Goal: Information Seeking & Learning: Find specific page/section

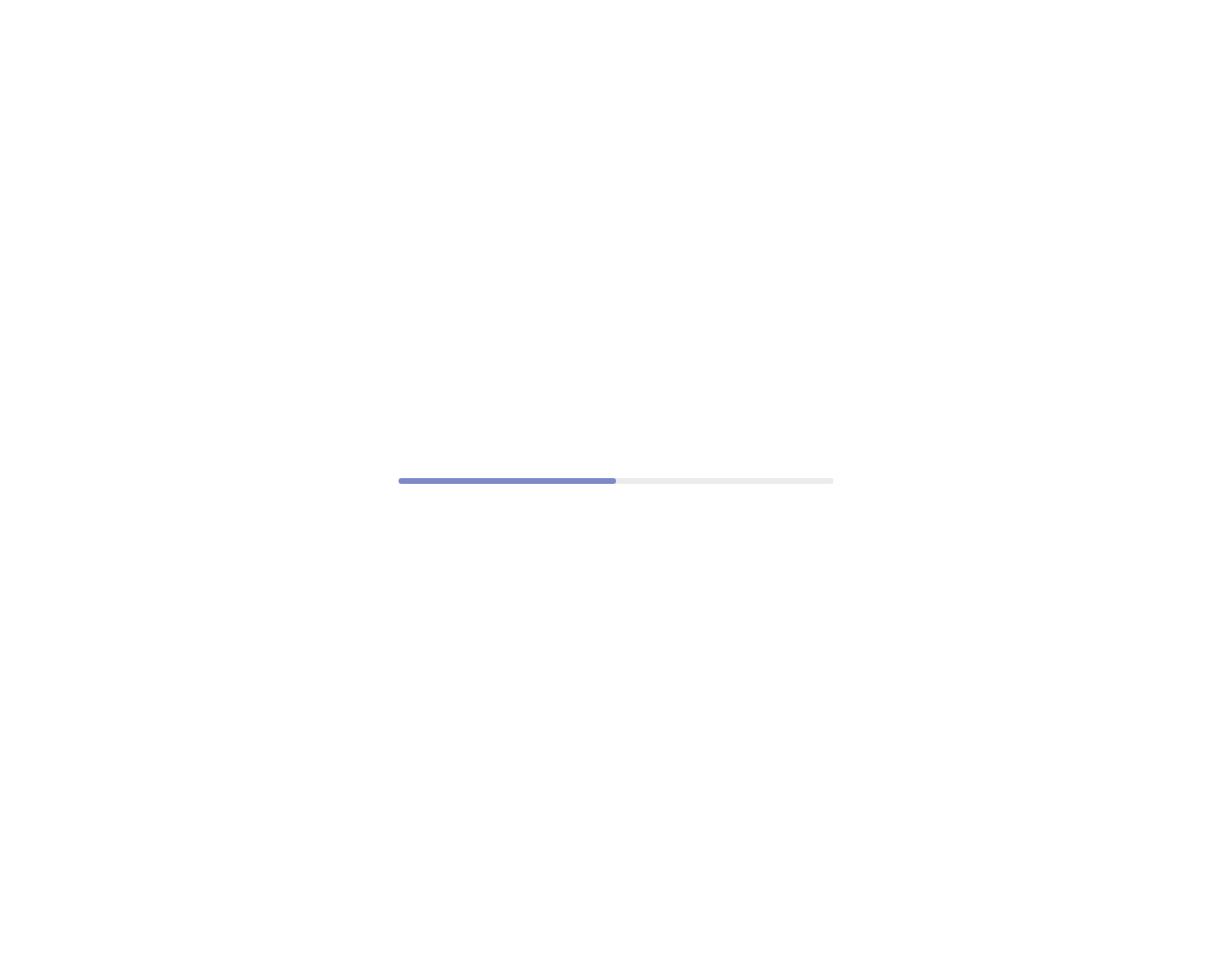
click at [1005, 142] on div at bounding box center [616, 481] width 1232 height 962
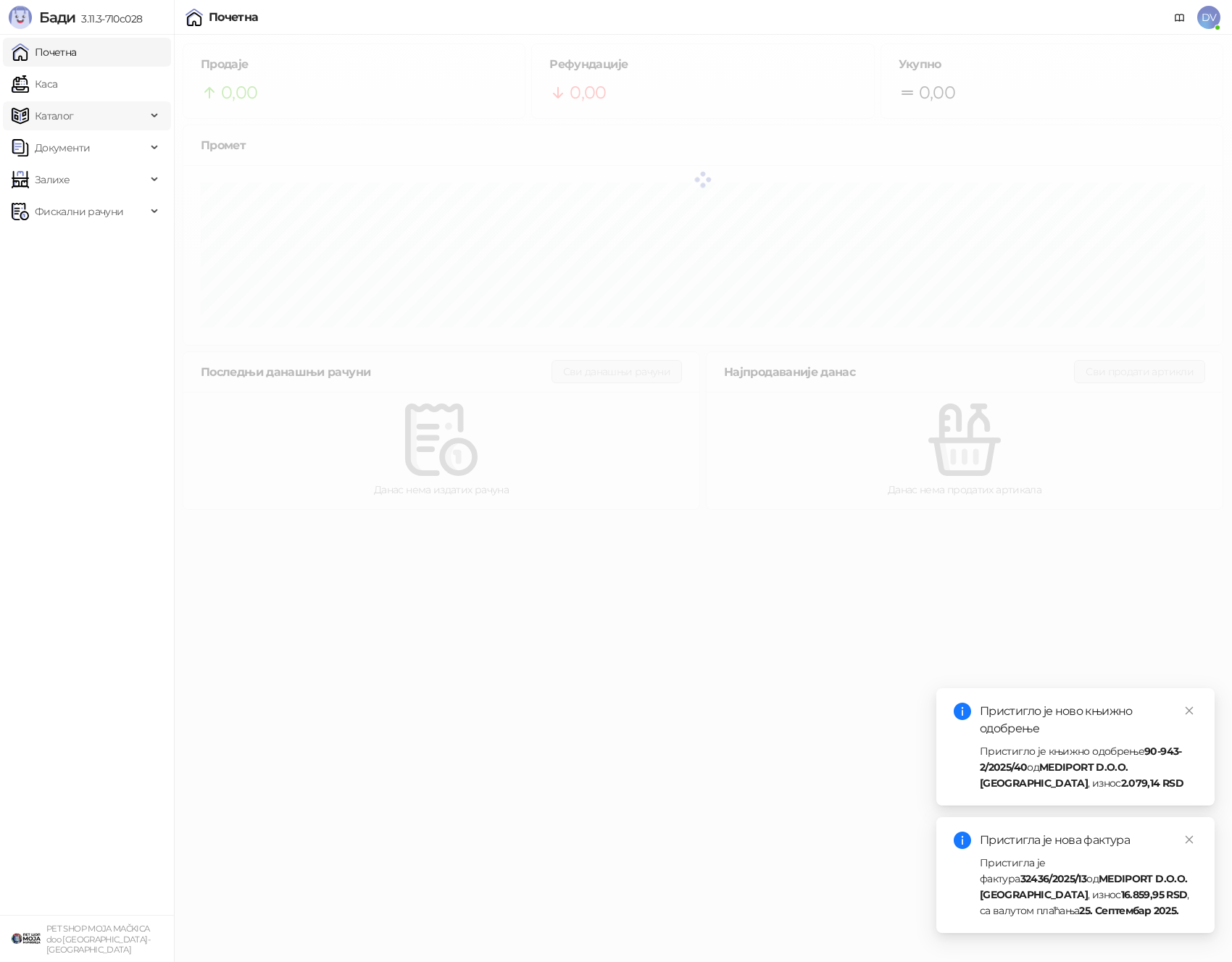
click at [89, 126] on span "Каталог" at bounding box center [78, 116] width 135 height 29
click at [78, 212] on link "Артикли" at bounding box center [50, 211] width 67 height 29
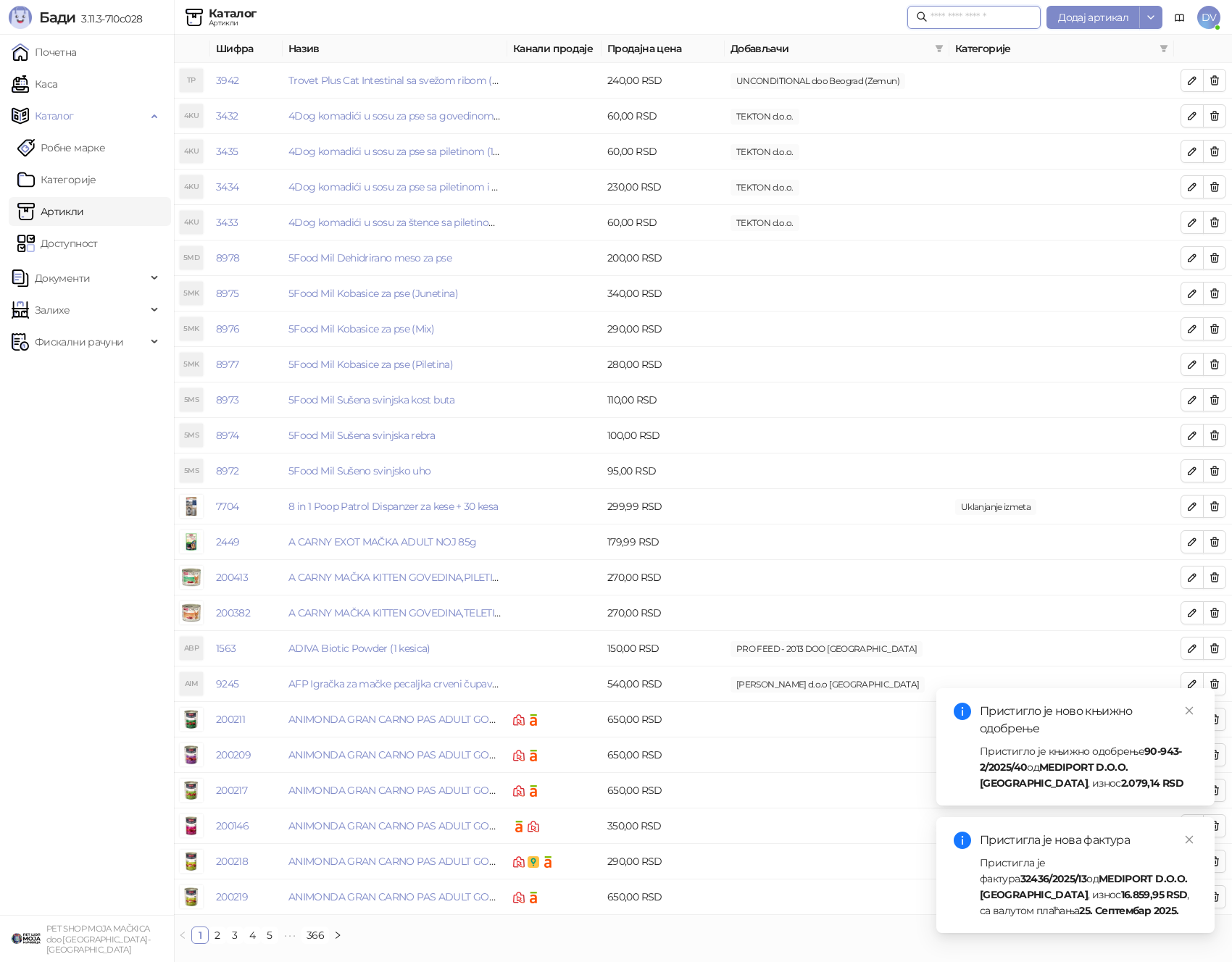
click at [969, 20] on input "text" at bounding box center [981, 17] width 102 height 16
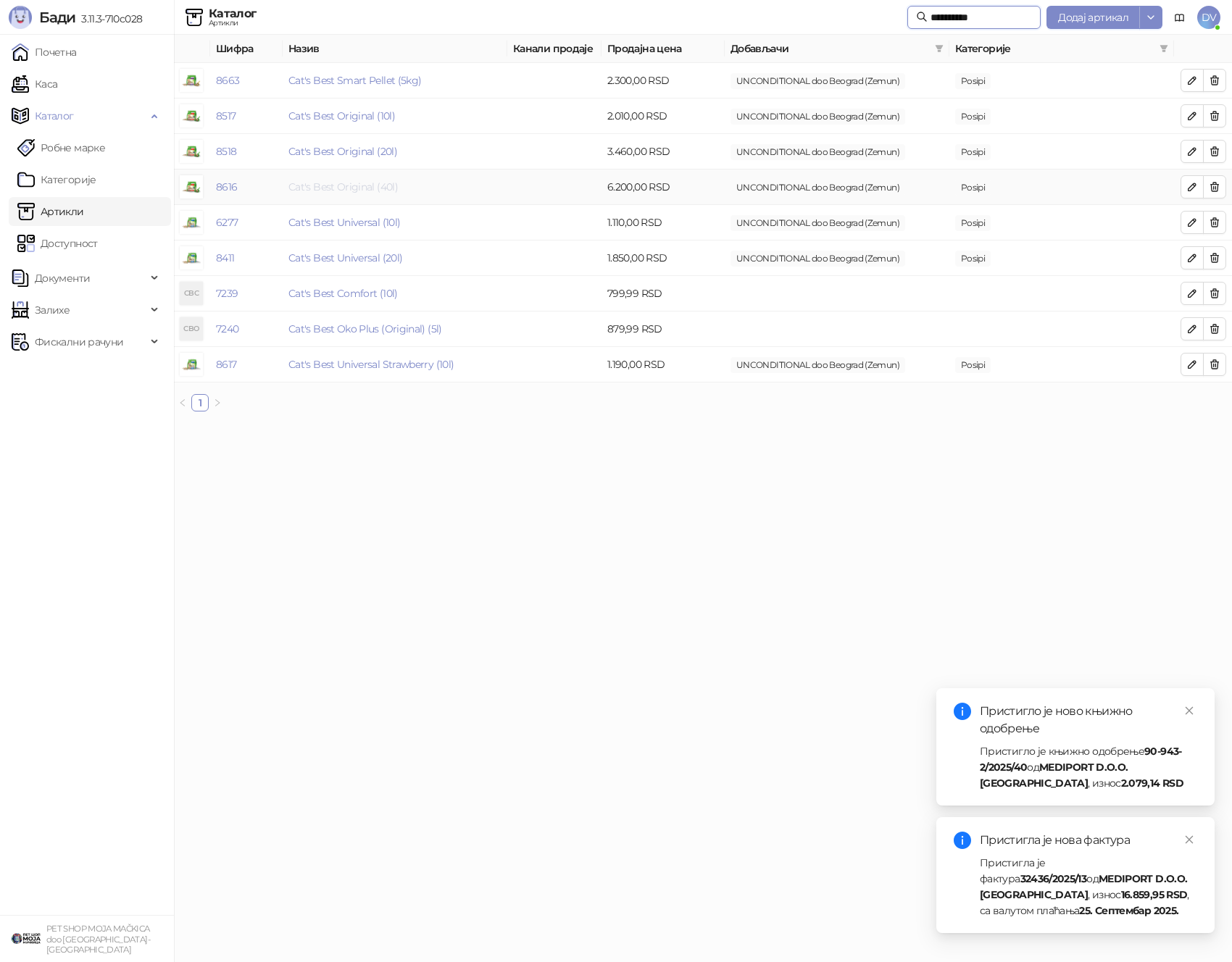
type input "**********"
click at [381, 187] on link "Cat's Best Original (40l)" at bounding box center [343, 187] width 110 height 13
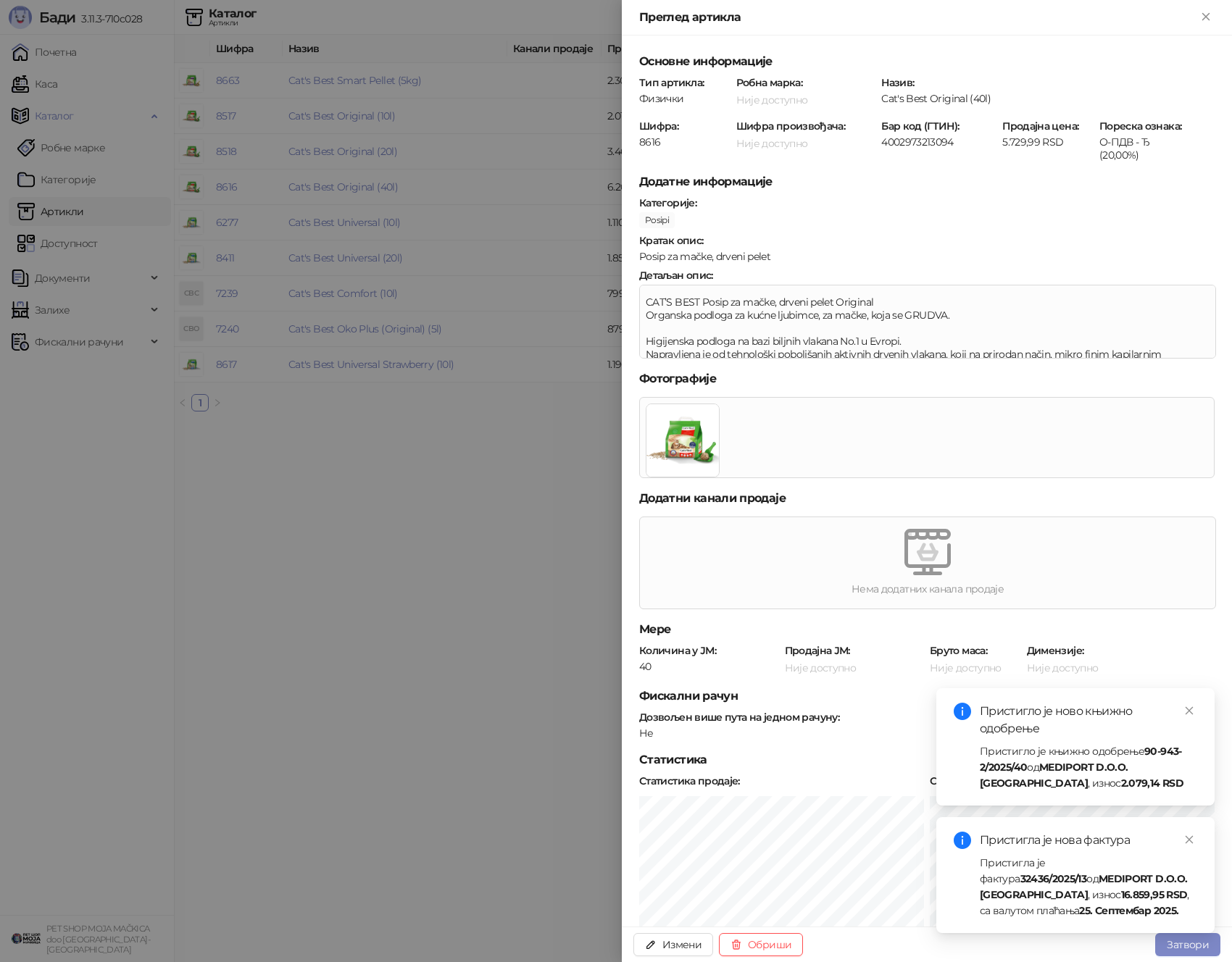
click at [431, 508] on div at bounding box center [616, 481] width 1232 height 962
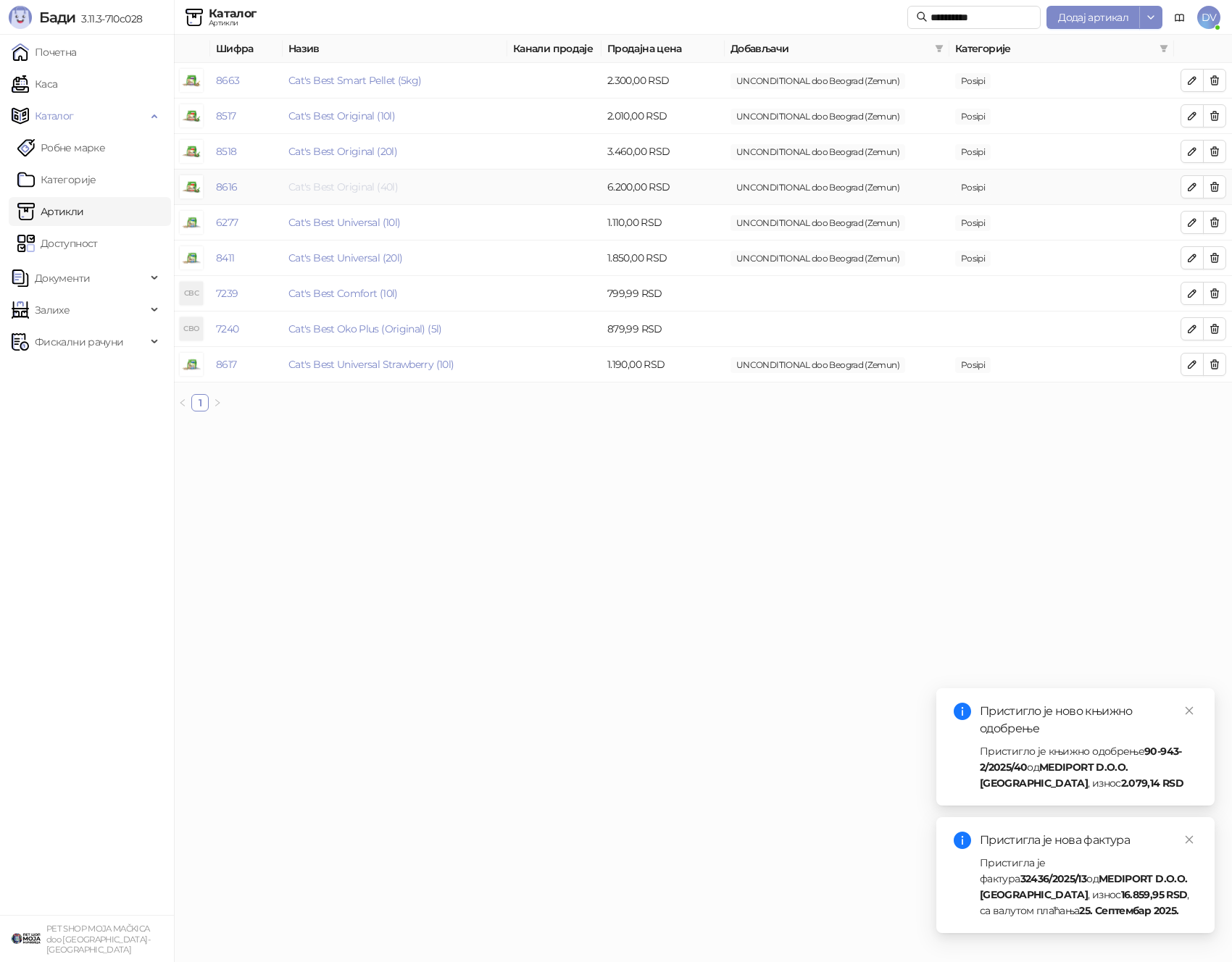
click at [355, 181] on link "Cat's Best Original (40l)" at bounding box center [343, 187] width 110 height 13
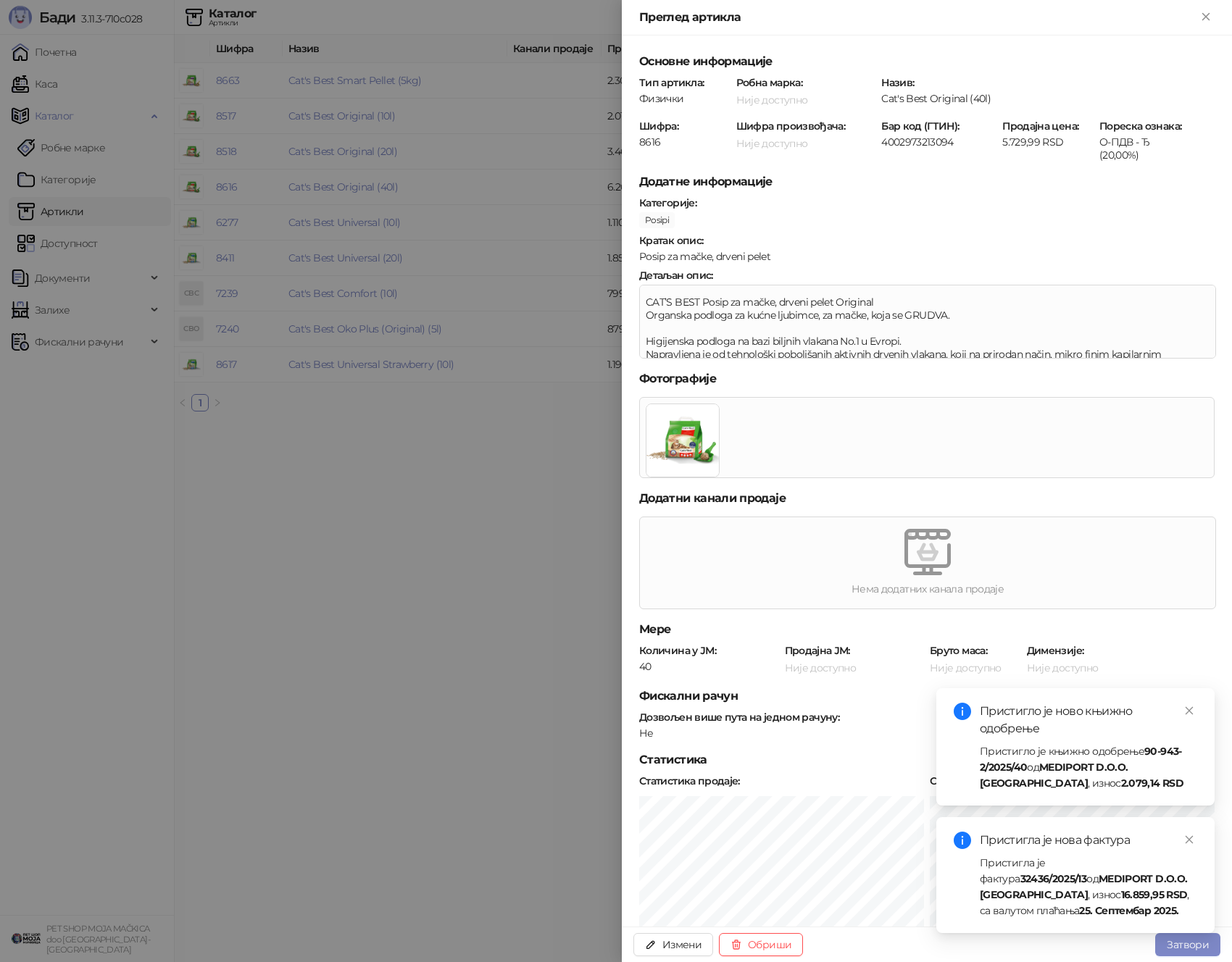
click at [406, 373] on div at bounding box center [616, 481] width 1232 height 962
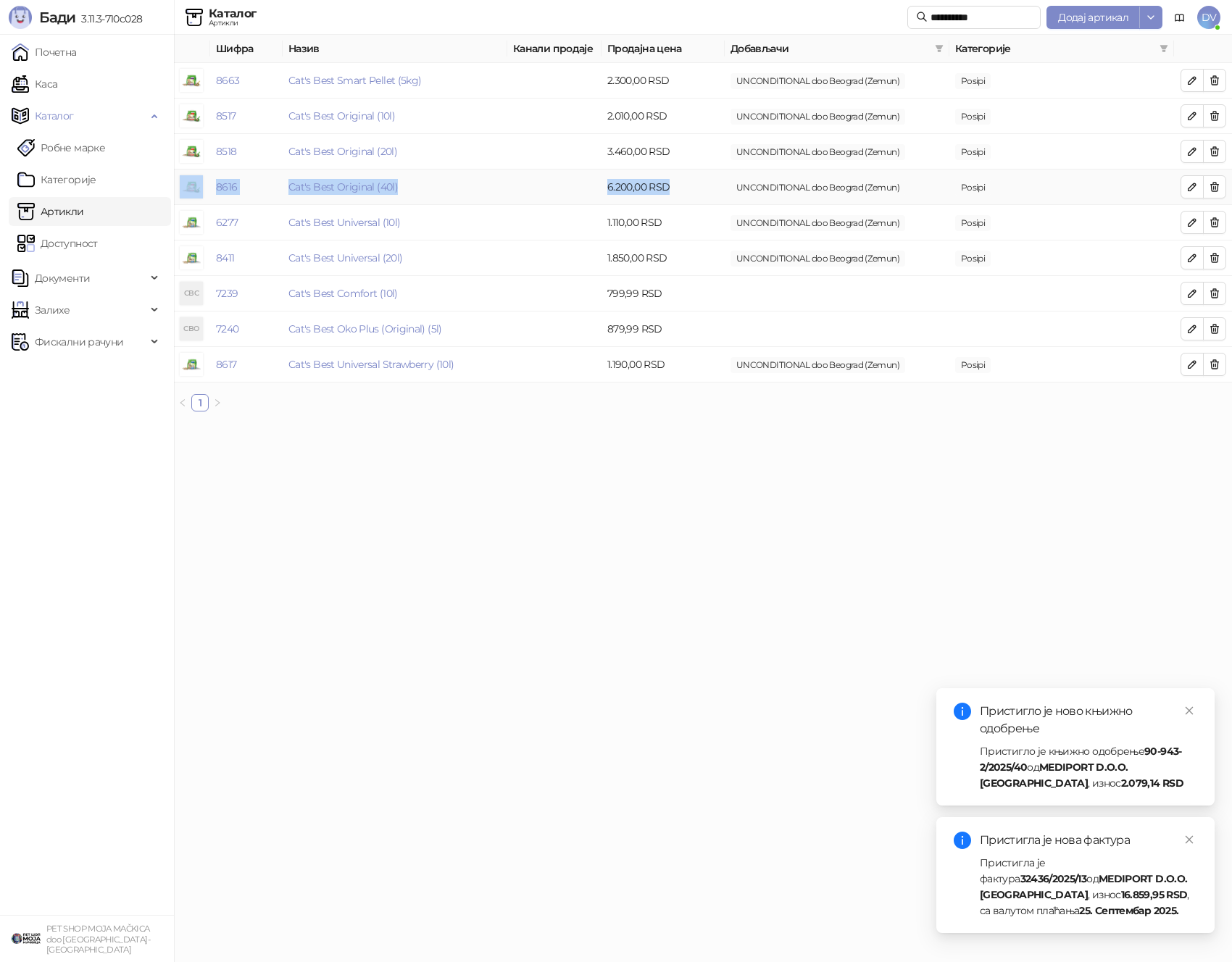
drag, startPoint x: 673, startPoint y: 186, endPoint x: 199, endPoint y: 194, distance: 474.1
click at [199, 194] on tr "8616 Cat's Best Original (40l) 6.200,00 RSD UNCONDITIONAL doo [GEOGRAPHIC_DATA]…" at bounding box center [703, 187] width 1058 height 36
click at [688, 185] on td "6.200,00 RSD" at bounding box center [663, 187] width 123 height 36
drag, startPoint x: 688, startPoint y: 185, endPoint x: 176, endPoint y: 183, distance: 512.0
click at [176, 183] on tr "8616 Cat's Best Original (40l) 6.200,00 RSD UNCONDITIONAL doo [GEOGRAPHIC_DATA]…" at bounding box center [703, 187] width 1058 height 36
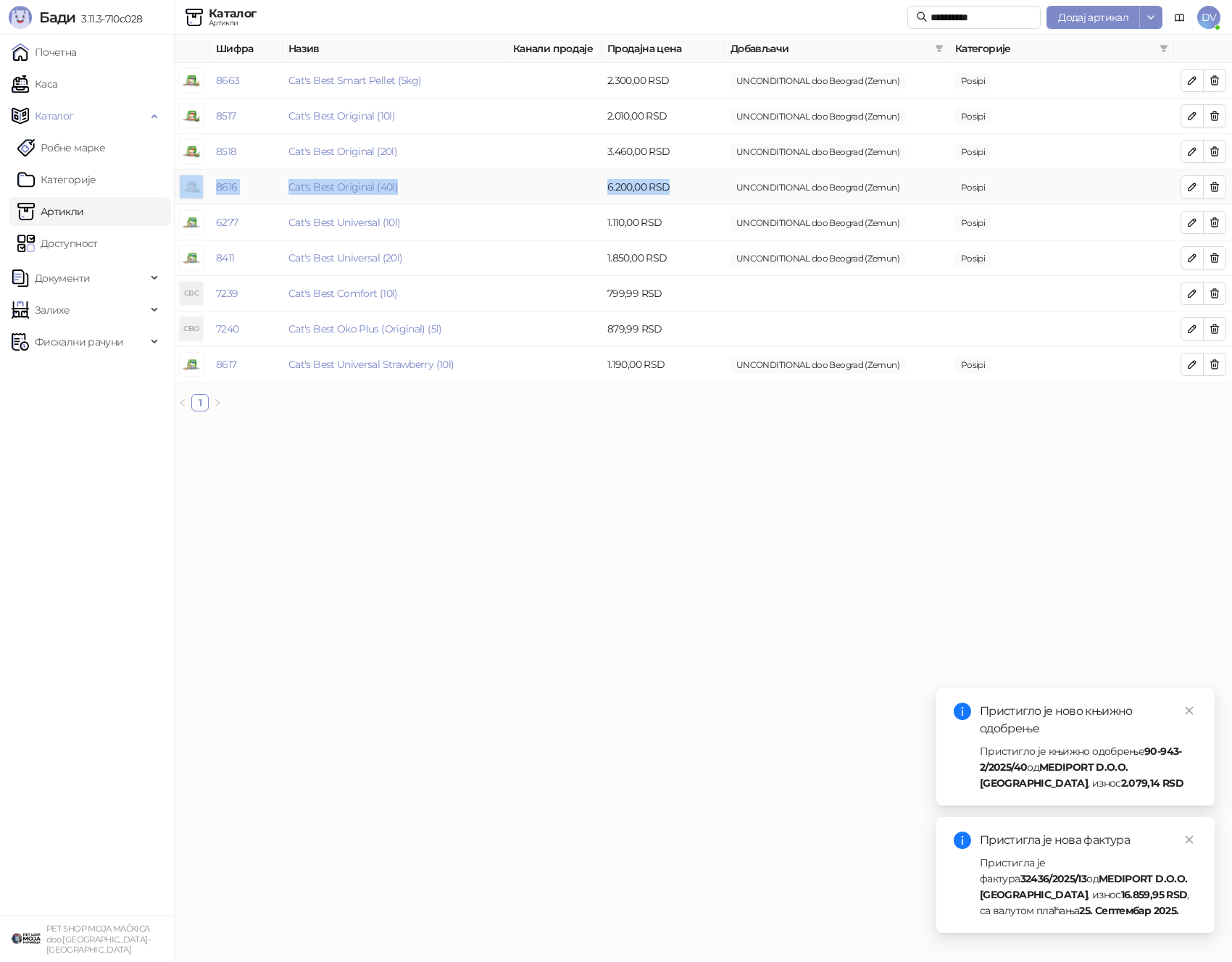
click at [676, 189] on td "6.200,00 RSD" at bounding box center [663, 187] width 123 height 36
drag, startPoint x: 676, startPoint y: 189, endPoint x: 180, endPoint y: 189, distance: 496.0
click at [180, 189] on tr "8616 Cat's Best Original (40l) 6.200,00 RSD UNCONDITIONAL doo [GEOGRAPHIC_DATA]…" at bounding box center [703, 187] width 1058 height 36
click at [690, 196] on td "6.200,00 RSD" at bounding box center [663, 187] width 123 height 36
click at [696, 185] on td "6.200,00 RSD" at bounding box center [663, 187] width 123 height 36
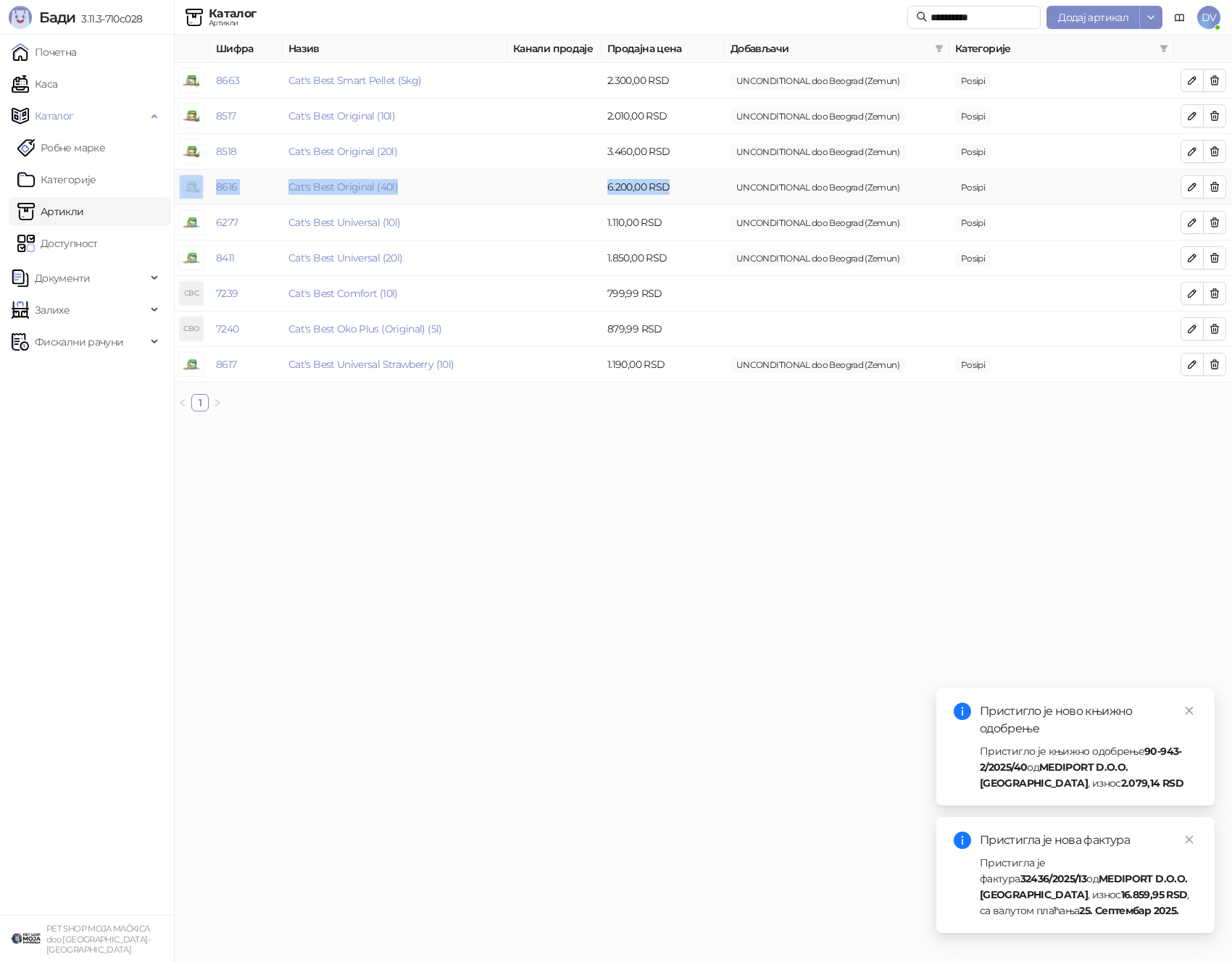
drag, startPoint x: 696, startPoint y: 185, endPoint x: 179, endPoint y: 189, distance: 517.0
click at [179, 189] on tr "8616 Cat's Best Original (40l) 6.200,00 RSD UNCONDITIONAL doo [GEOGRAPHIC_DATA]…" at bounding box center [703, 187] width 1058 height 36
